Goal: Information Seeking & Learning: Find specific fact

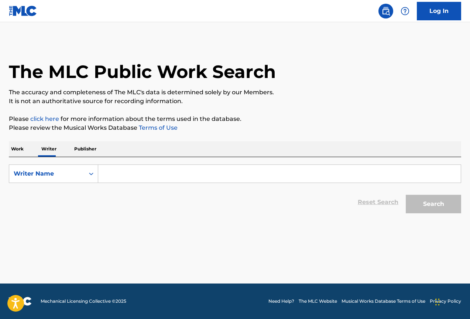
click at [116, 176] on input "Search Form" at bounding box center [279, 174] width 363 height 18
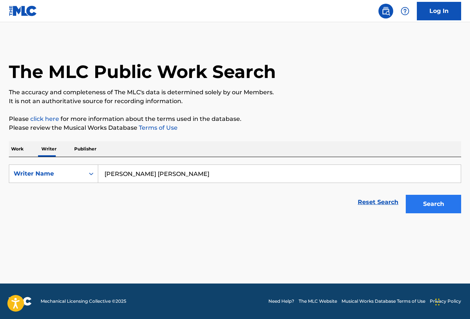
type input "juan carlos jimenez rufino"
click at [429, 203] on button "Search" at bounding box center [433, 204] width 55 height 18
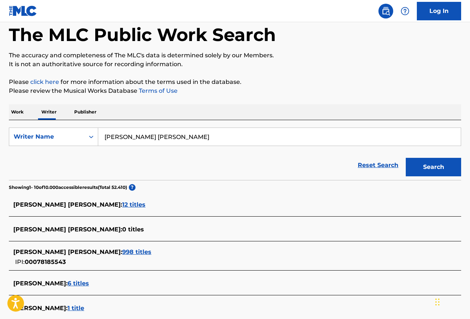
scroll to position [74, 0]
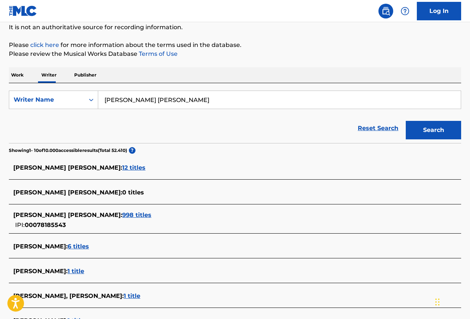
click at [126, 213] on span "998 titles" at bounding box center [136, 214] width 29 height 7
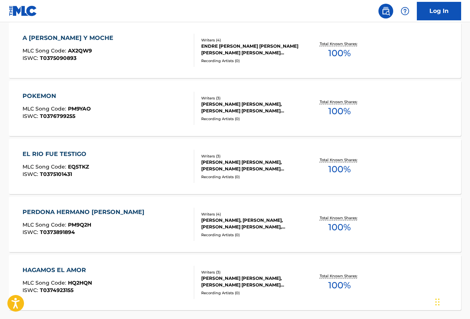
scroll to position [586, 0]
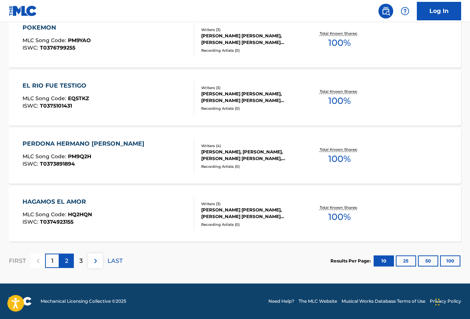
click at [68, 261] on p "2" at bounding box center [66, 260] width 3 height 9
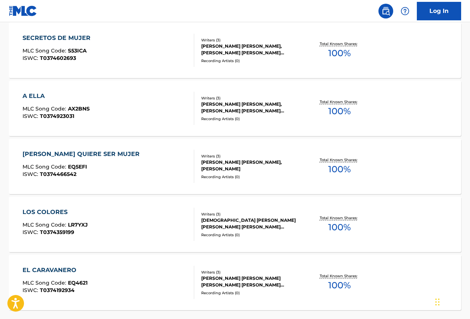
scroll to position [554, 0]
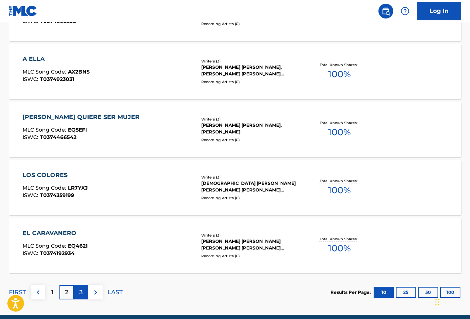
click at [81, 294] on p "3" at bounding box center [80, 292] width 3 height 9
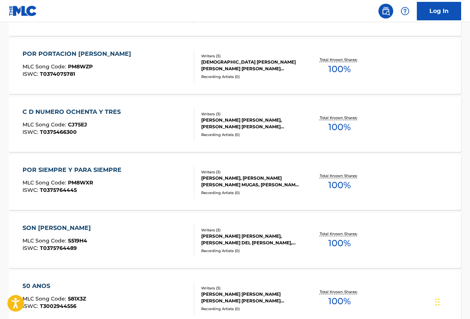
scroll to position [586, 0]
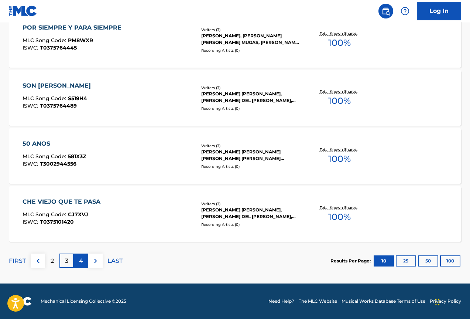
click at [84, 262] on div "4" at bounding box center [81, 261] width 14 height 14
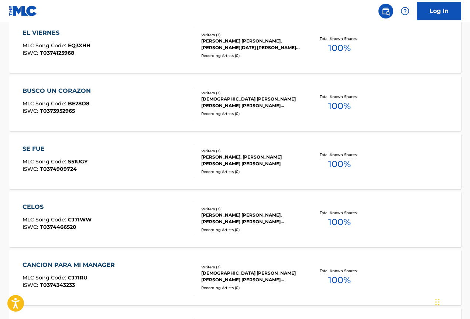
scroll to position [554, 0]
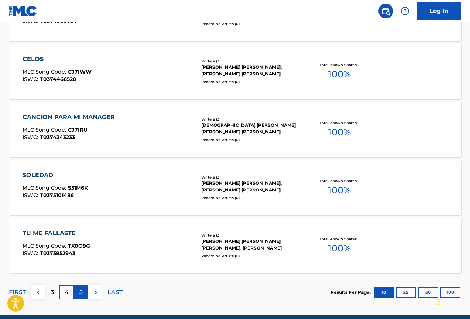
click at [84, 293] on div "5" at bounding box center [81, 292] width 14 height 14
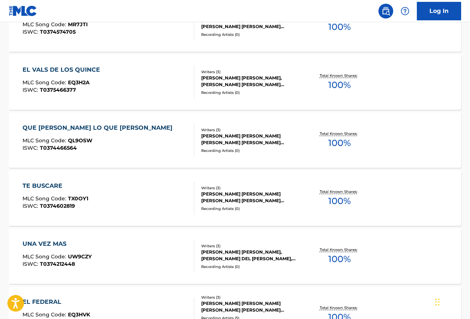
scroll to position [586, 0]
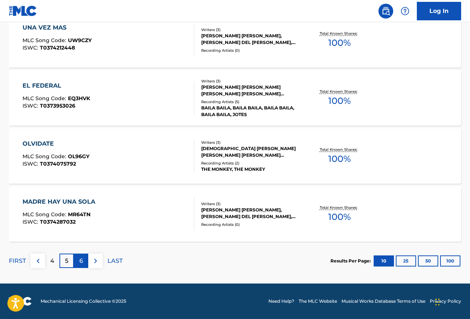
click at [84, 262] on div "6" at bounding box center [81, 261] width 14 height 14
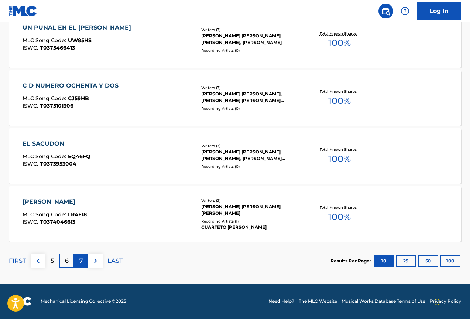
click at [82, 258] on p "7" at bounding box center [81, 260] width 4 height 9
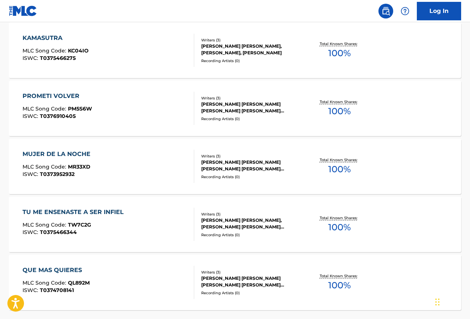
scroll to position [554, 0]
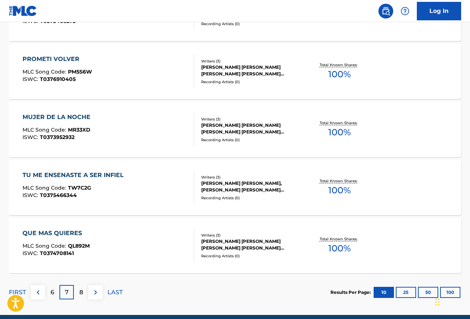
click at [219, 190] on div "JUAN CARLOS JIMENEZ RUFINO, GABRIEL ANIBAL BRACERAS, JORGE RAMON VILLARREAL" at bounding box center [251, 186] width 101 height 13
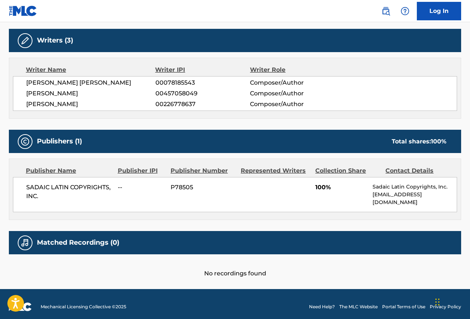
scroll to position [194, 0]
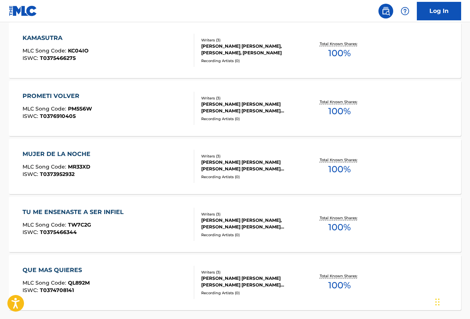
scroll to position [586, 0]
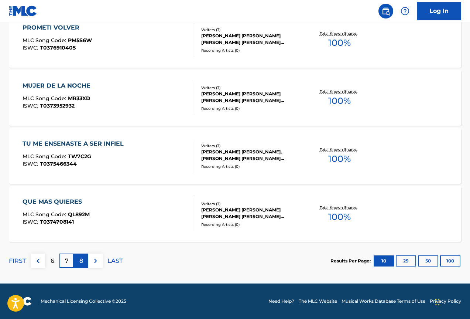
click at [82, 263] on p "8" at bounding box center [81, 260] width 4 height 9
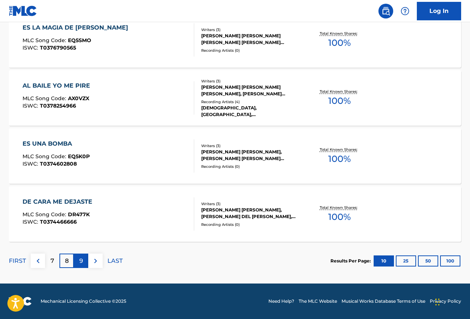
click at [82, 262] on p "9" at bounding box center [81, 260] width 4 height 9
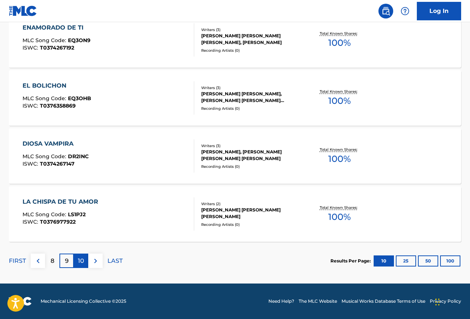
click at [83, 263] on p "10" at bounding box center [81, 260] width 6 height 9
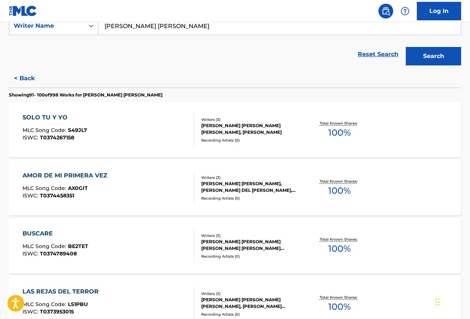
scroll to position [37, 0]
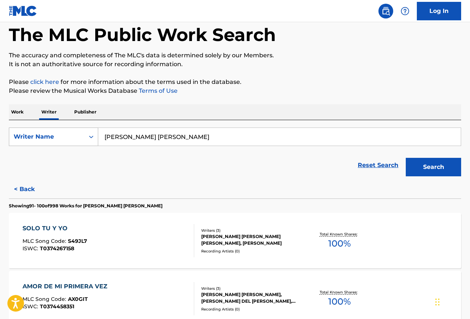
drag, startPoint x: 222, startPoint y: 132, endPoint x: 34, endPoint y: 136, distance: 188.5
click at [34, 136] on div "SearchWithCriteriacc85eccd-3388-4d4f-ba99-f01ff4e0259a Writer Name juan carlos …" at bounding box center [235, 136] width 453 height 18
type input "miguel angel rodriguez"
click at [406, 158] on button "Search" at bounding box center [433, 167] width 55 height 18
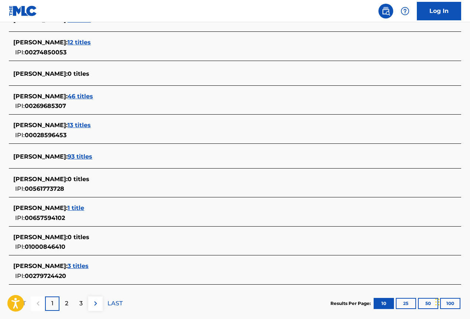
scroll to position [148, 0]
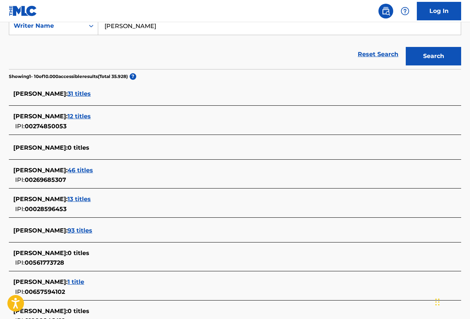
click at [91, 91] on span "31 titles" at bounding box center [79, 93] width 23 height 7
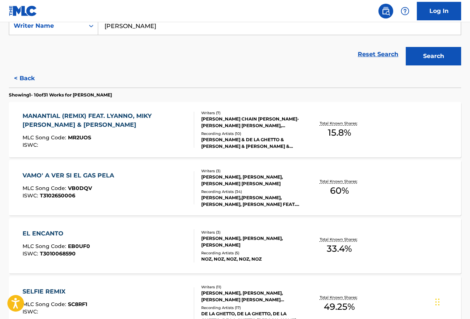
scroll to position [222, 0]
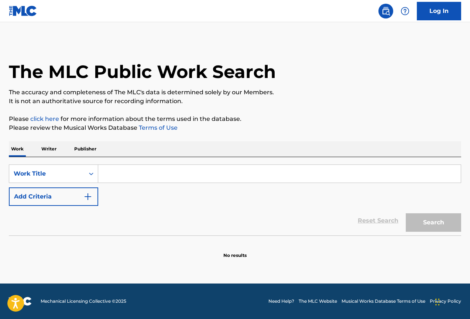
click at [144, 178] on input "Search Form" at bounding box center [279, 174] width 363 height 18
type input "a ver cuando"
click at [406, 213] on button "Search" at bounding box center [433, 222] width 55 height 18
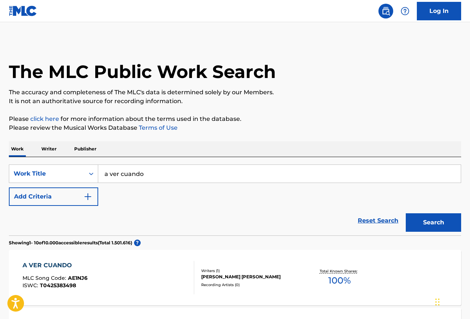
scroll to position [74, 0]
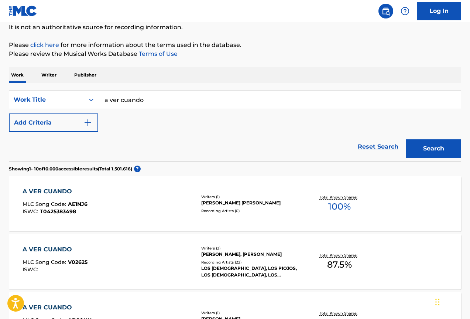
click at [211, 245] on div "Writers ( 2 )" at bounding box center [251, 248] width 101 height 6
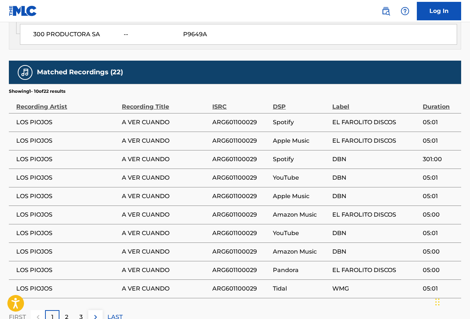
scroll to position [586, 0]
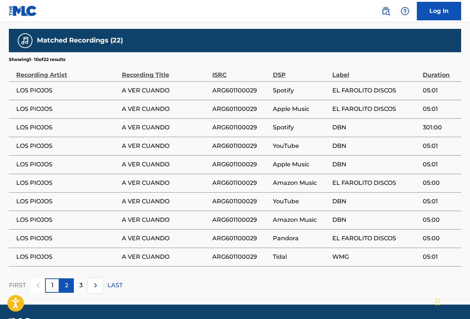
click at [66, 281] on p "2" at bounding box center [66, 285] width 3 height 9
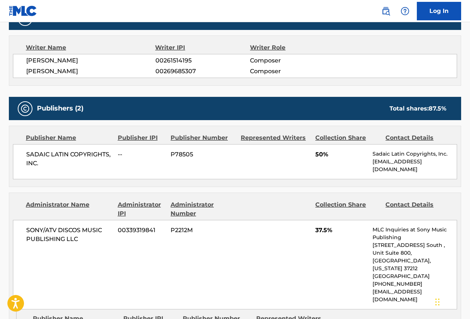
scroll to position [290, 0]
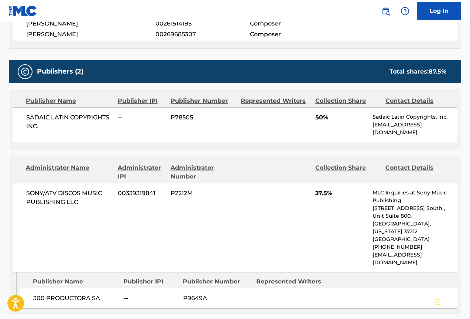
click at [391, 99] on div "Contact Details" at bounding box center [418, 100] width 65 height 9
click at [408, 163] on div "Contact Details" at bounding box center [418, 172] width 65 height 18
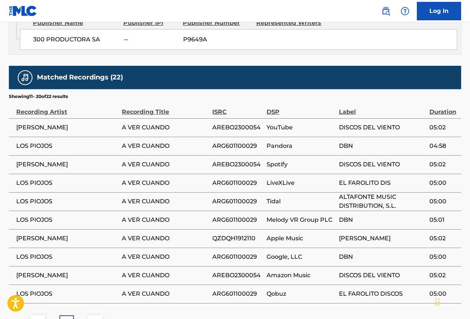
scroll to position [586, 0]
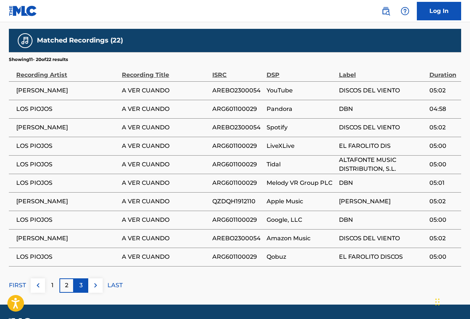
click at [84, 278] on div "3" at bounding box center [81, 285] width 14 height 14
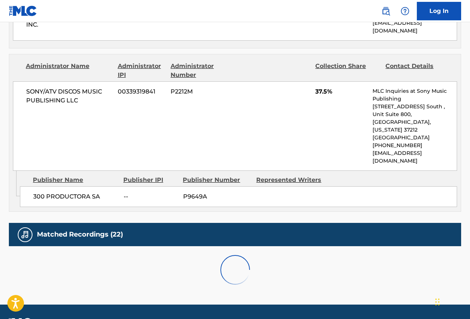
scroll to position [438, 0]
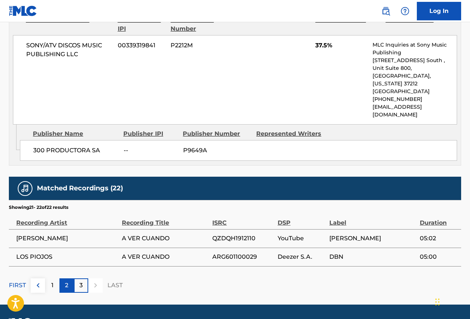
click at [61, 278] on div "2" at bounding box center [66, 285] width 14 height 14
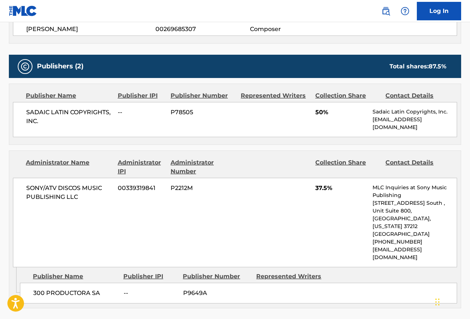
scroll to position [333, 0]
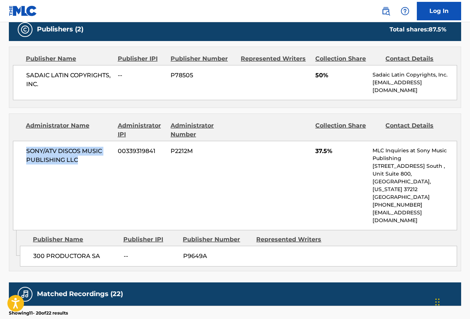
drag, startPoint x: 81, startPoint y: 157, endPoint x: 25, endPoint y: 147, distance: 56.8
click at [25, 147] on div "SONY/ATV DISCOS MUSIC PUBLISHING LLC 00339319841 P2212M 37.5% MLC Inquiries at …" at bounding box center [235, 185] width 445 height 89
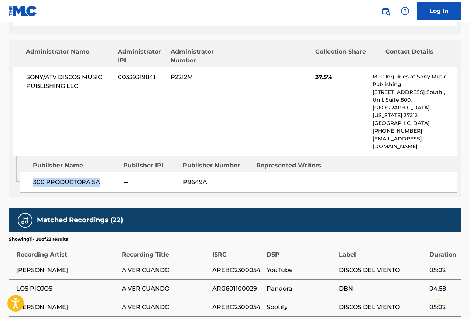
drag, startPoint x: 102, startPoint y: 160, endPoint x: 30, endPoint y: 161, distance: 72.8
click at [30, 172] on div "300 PRODUCTORA SA -- P9649A" at bounding box center [239, 182] width 438 height 21
click at [125, 175] on div "Admin Original Publisher Connecting Line Publisher Name Publisher IPI Publisher…" at bounding box center [235, 176] width 452 height 41
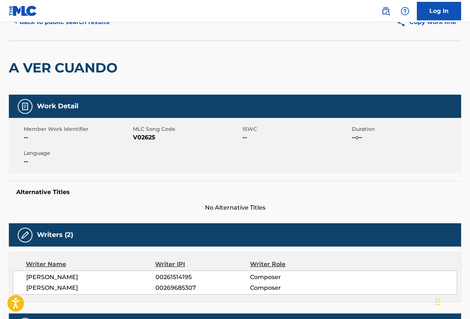
scroll to position [0, 0]
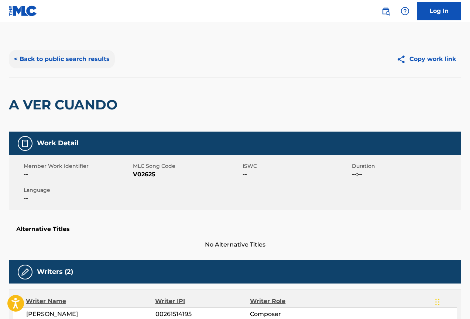
click at [37, 58] on button "< Back to public search results" at bounding box center [62, 59] width 106 height 18
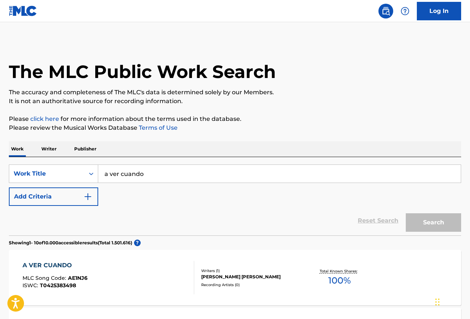
scroll to position [74, 0]
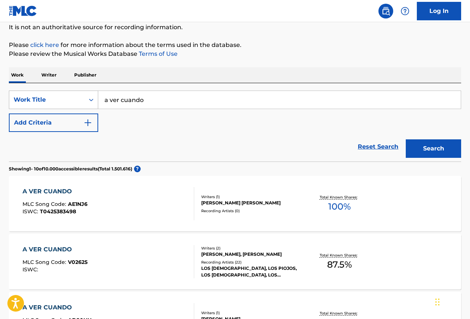
drag, startPoint x: 171, startPoint y: 95, endPoint x: 36, endPoint y: 95, distance: 134.5
click at [36, 95] on div "SearchWithCriteriaa094ba06-6b8a-46bc-8ede-be05fb8f6319 Work Title a ver cuando" at bounding box center [235, 100] width 453 height 18
paste input "Goma de mascar"
type input "Goma de mascar"
click at [435, 152] on button "Search" at bounding box center [433, 148] width 55 height 18
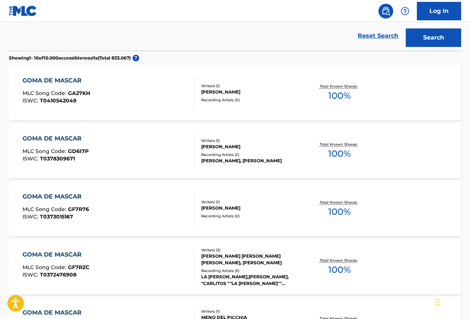
scroll to position [259, 0]
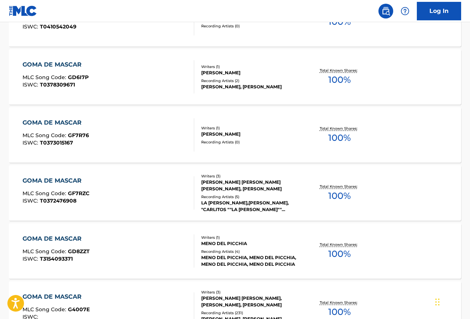
click at [206, 180] on div "JUAN CARLOS JIMENEZ RUFINO, MANUEL LUIS TAPIA, FILINTO REBECHI" at bounding box center [251, 185] width 101 height 13
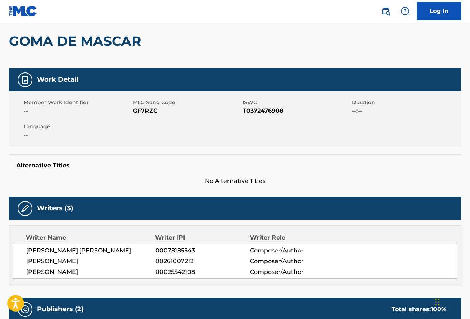
scroll to position [27, 0]
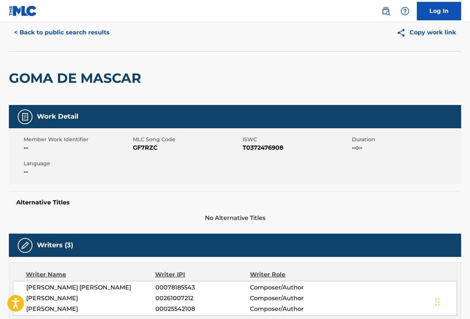
scroll to position [278, 0]
